Goal: Ask a question

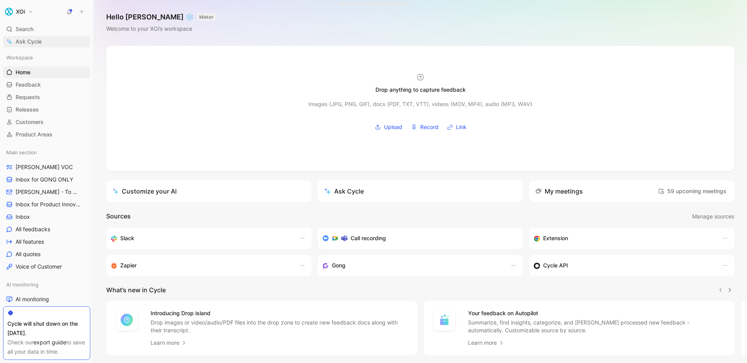
click at [63, 39] on link "Ask Cycle" at bounding box center [46, 42] width 87 height 12
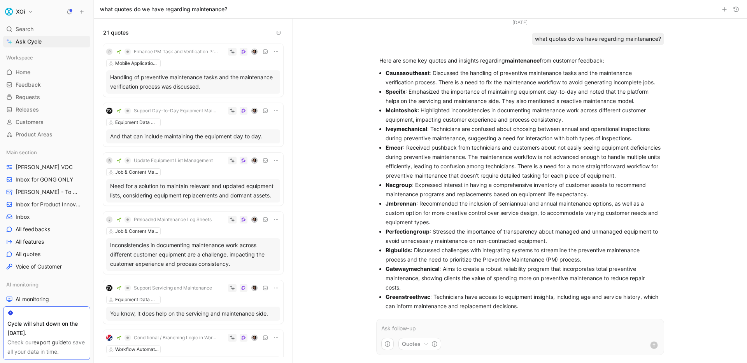
click at [187, 57] on div "P Enhance PM Task and Verification Process Mobile Application Enhancements Hand…" at bounding box center [193, 70] width 180 height 53
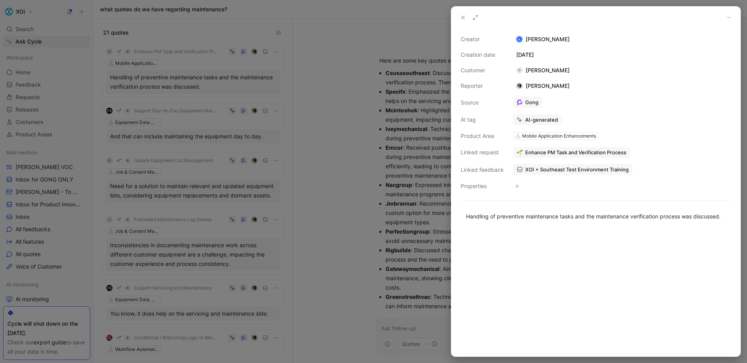
click at [532, 152] on span "Enhance PM Task and Verification Process" at bounding box center [575, 152] width 101 height 7
click at [477, 21] on button at bounding box center [475, 17] width 11 height 11
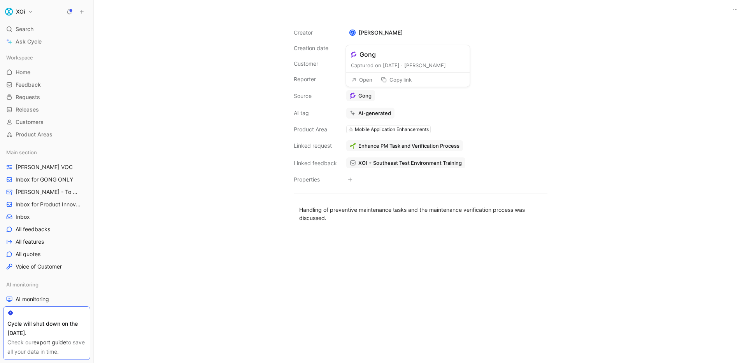
click at [361, 77] on button "Open" at bounding box center [362, 79] width 28 height 11
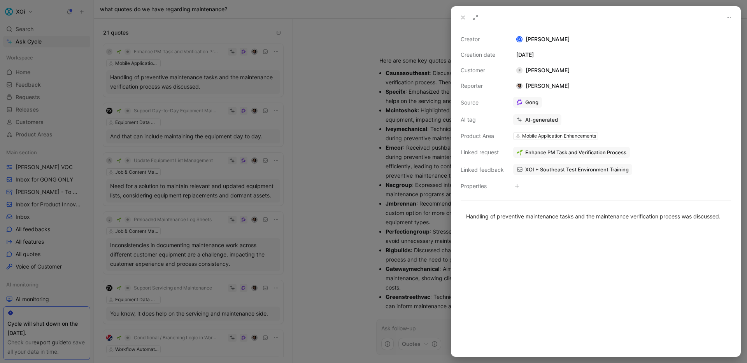
click at [541, 167] on span "XOI + Southeast Test Environment Training" at bounding box center [576, 169] width 103 height 7
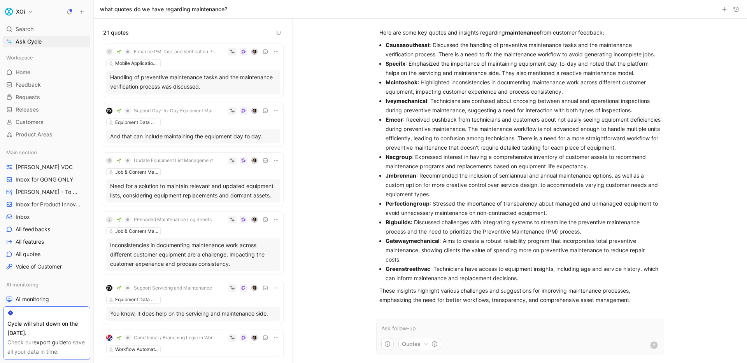
scroll to position [47, 0]
click at [431, 128] on p "Emcor : Received pushback from technicians and customers about not easily seein…" at bounding box center [522, 133] width 275 height 37
click at [458, 325] on p at bounding box center [520, 328] width 278 height 9
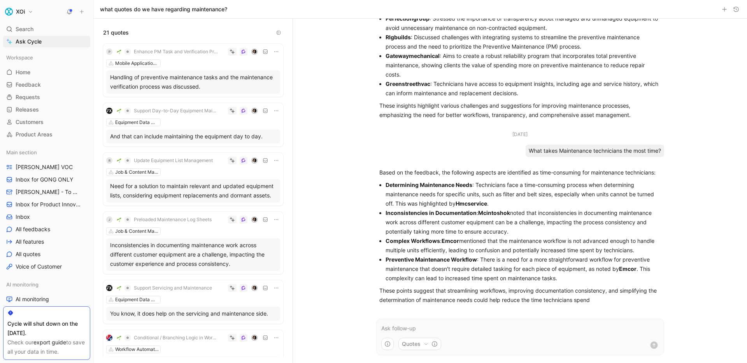
scroll to position [247, 0]
click at [422, 182] on strong "Determining Maintenance Needs" at bounding box center [428, 185] width 87 height 7
click at [485, 200] on strong "Hmcservice" at bounding box center [470, 203] width 31 height 7
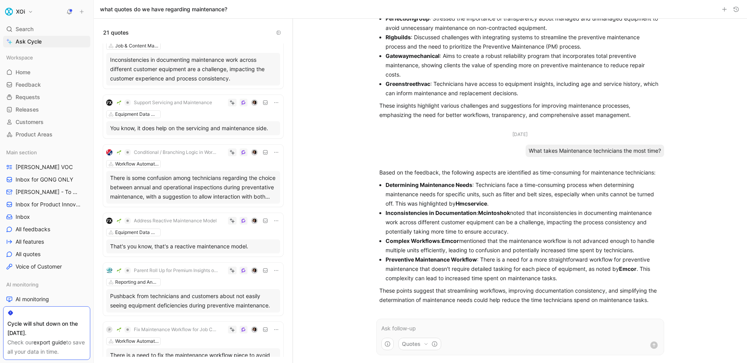
scroll to position [231, 0]
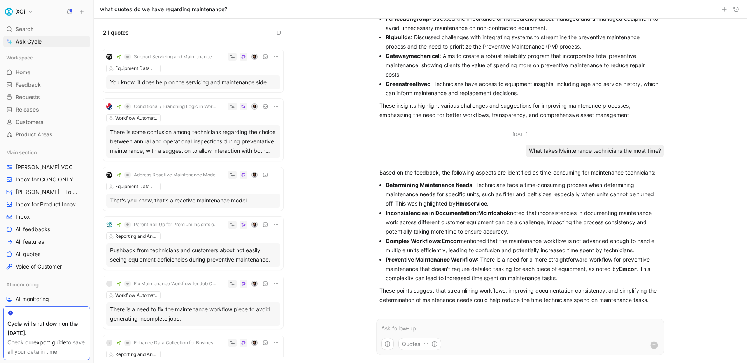
drag, startPoint x: 385, startPoint y: 175, endPoint x: 557, endPoint y: 269, distance: 196.1
click at [557, 269] on ul "Determining Maintenance Needs : Technicians face a time-consuming process when …" at bounding box center [520, 231] width 282 height 103
copy ul "Determining Maintenance Needs : Technicians face a time-consuming process when …"
click at [486, 200] on strong "Hmcservice" at bounding box center [470, 203] width 31 height 7
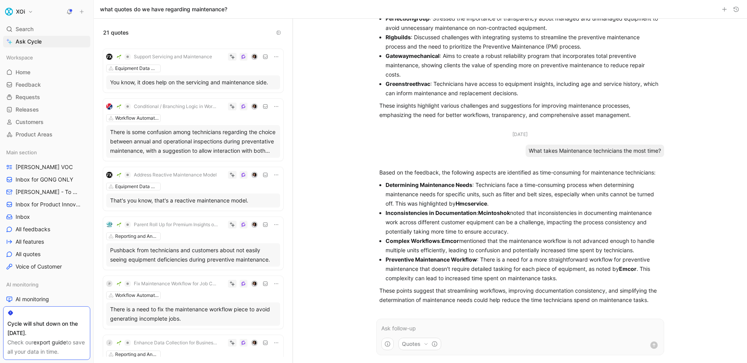
click at [486, 200] on strong "Hmcservice" at bounding box center [470, 203] width 31 height 7
click at [487, 200] on strong "Hmcservice" at bounding box center [470, 203] width 31 height 7
copy strong "Hmcservice"
click at [555, 168] on p "Based on the feedback, the following aspects are identified as time-consuming f…" at bounding box center [520, 172] width 282 height 9
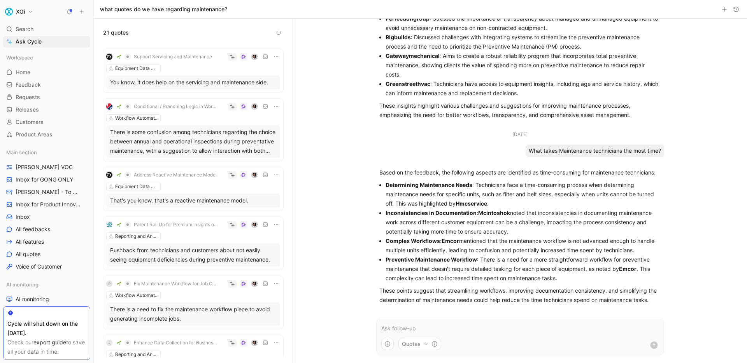
click at [425, 343] on icon "button" at bounding box center [425, 344] width 5 height 5
click at [472, 342] on html "XOi Search ⌘ K Ask Cycle Workspace Home G then H Feedback G then F Requests G t…" at bounding box center [373, 181] width 747 height 363
click at [475, 331] on p at bounding box center [520, 328] width 278 height 9
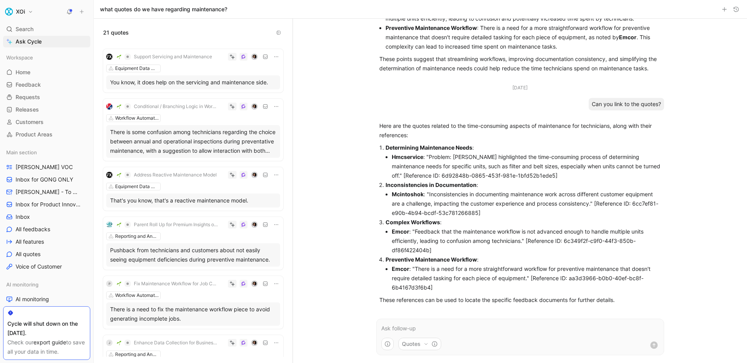
scroll to position [482, 0]
drag, startPoint x: 441, startPoint y: 290, endPoint x: 385, endPoint y: 148, distance: 152.9
click at [385, 148] on ol "Determining Maintenance Needs : Hmcservice : "Problem: [PERSON_NAME] highlighte…" at bounding box center [520, 217] width 282 height 149
copy ol "Determining Maintenance Needs : Hmcservice : "Problem: [PERSON_NAME] highlighte…"
click at [414, 327] on p at bounding box center [520, 328] width 278 height 9
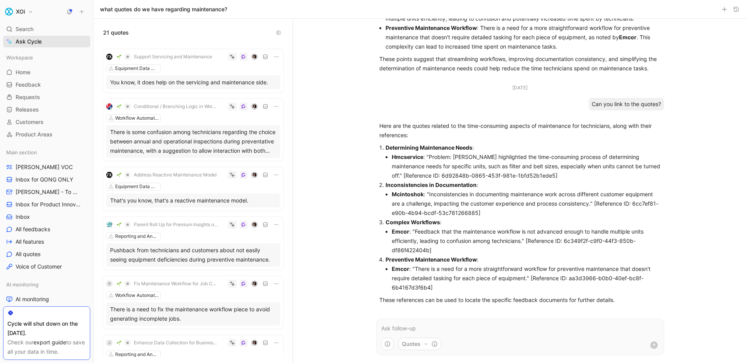
click at [63, 43] on link "Ask Cycle" at bounding box center [46, 42] width 87 height 12
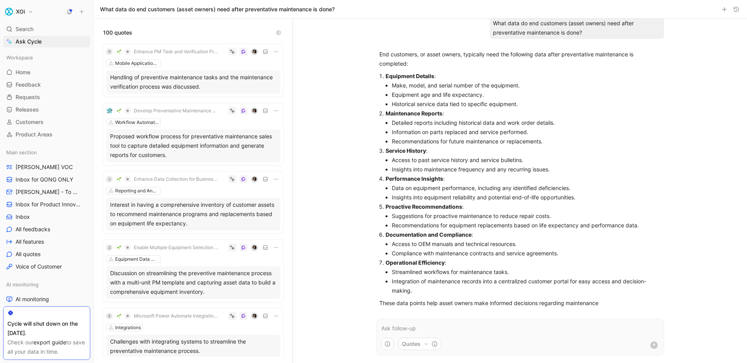
scroll to position [25, 0]
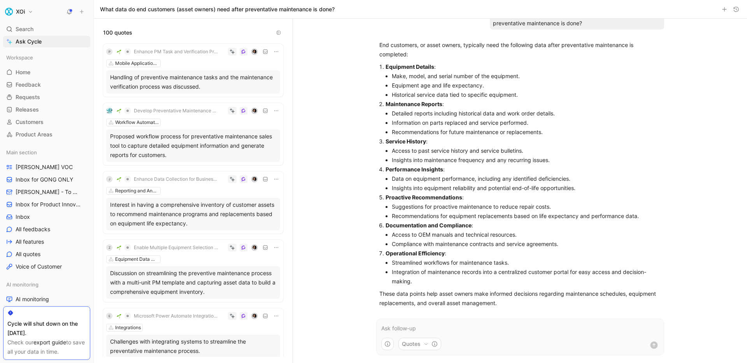
drag, startPoint x: 377, startPoint y: 67, endPoint x: 428, endPoint y: 101, distance: 61.5
click at [428, 101] on div "End customers, or asset owners, typically need the following data after prevent…" at bounding box center [520, 174] width 288 height 274
drag, startPoint x: 430, startPoint y: 100, endPoint x: 434, endPoint y: 111, distance: 11.9
click at [430, 100] on p "Maintenance Reports :" at bounding box center [522, 104] width 275 height 9
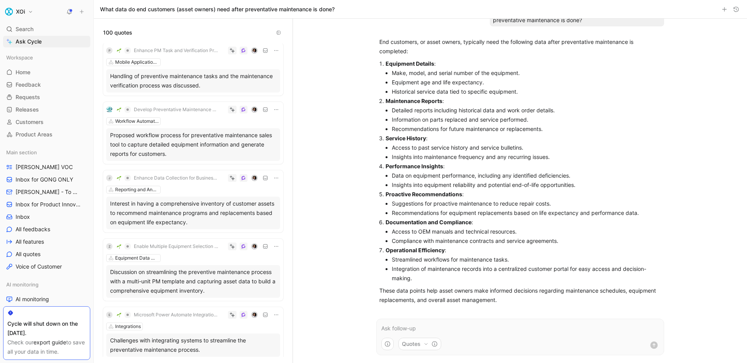
scroll to position [0, 0]
